Goal: Transaction & Acquisition: Purchase product/service

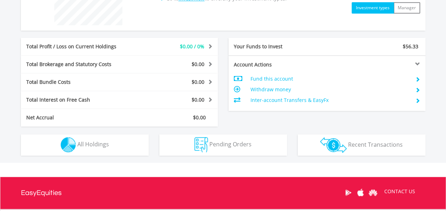
scroll to position [319, 0]
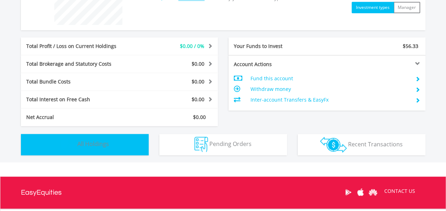
click at [93, 143] on span "All Holdings" at bounding box center [93, 144] width 32 height 8
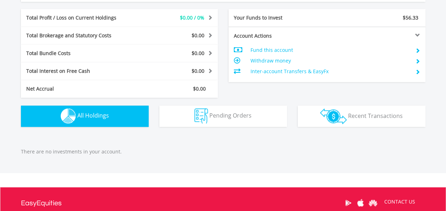
scroll to position [319, 0]
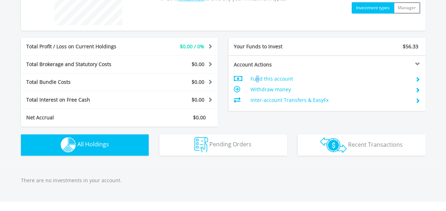
drag, startPoint x: 259, startPoint y: 76, endPoint x: 258, endPoint y: 81, distance: 5.6
click at [258, 81] on td "Fund this account" at bounding box center [329, 78] width 159 height 11
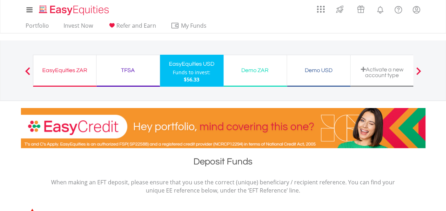
click at [203, 78] on div "$56.33" at bounding box center [192, 79] width 38 height 7
click at [83, 26] on link "Invest Now" at bounding box center [78, 27] width 35 height 11
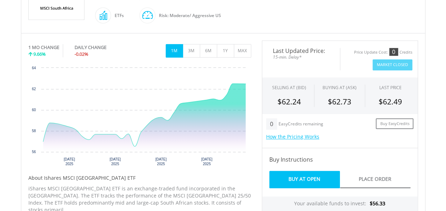
scroll to position [213, 0]
